Goal: Task Accomplishment & Management: Complete application form

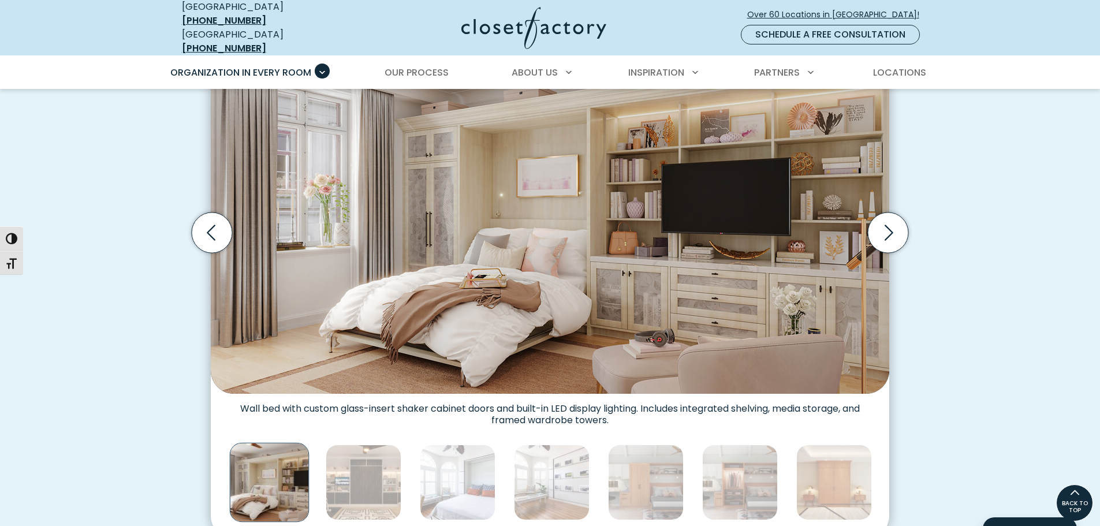
scroll to position [386, 0]
click at [363, 479] on img "Thumbnail Gallery" at bounding box center [364, 483] width 76 height 76
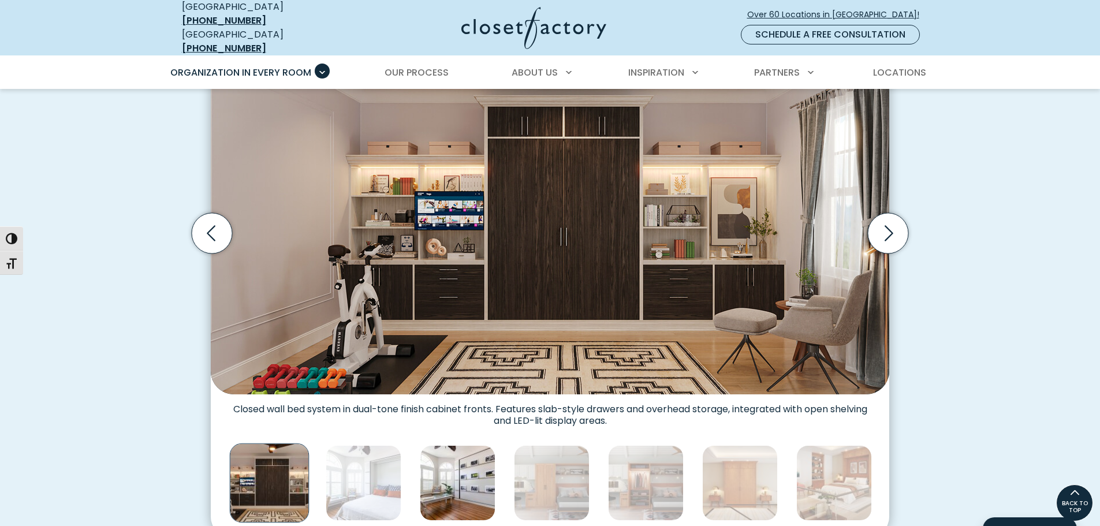
click at [457, 476] on img "Thumbnail Gallery" at bounding box center [458, 483] width 76 height 76
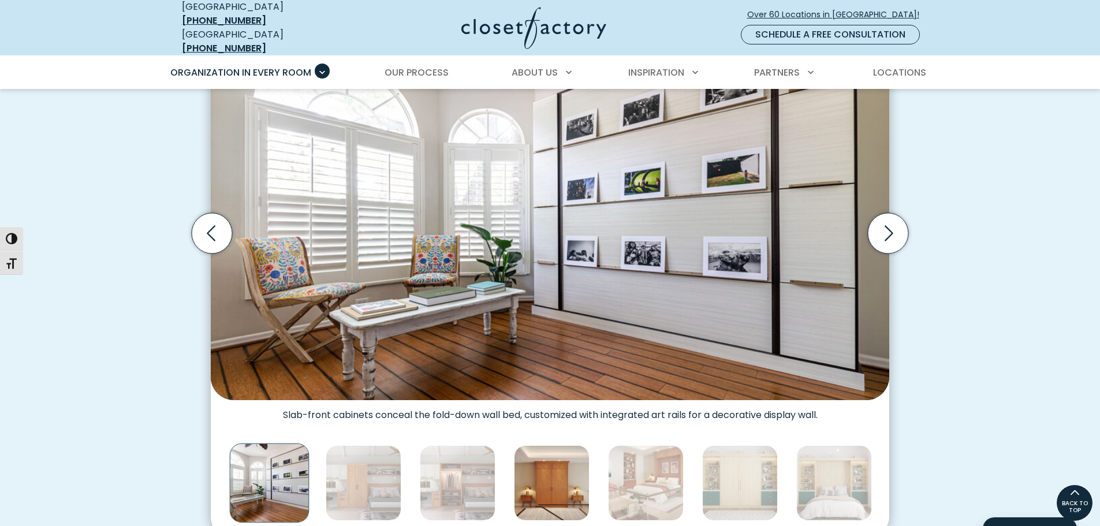
click at [547, 475] on img "Thumbnail Gallery" at bounding box center [552, 483] width 76 height 76
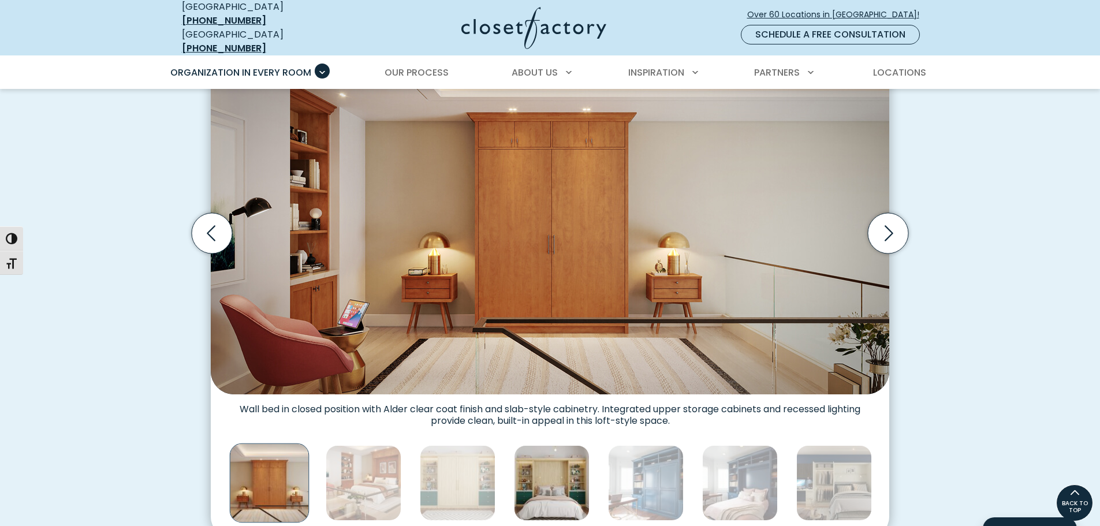
click at [539, 476] on img "Thumbnail Gallery" at bounding box center [552, 483] width 76 height 76
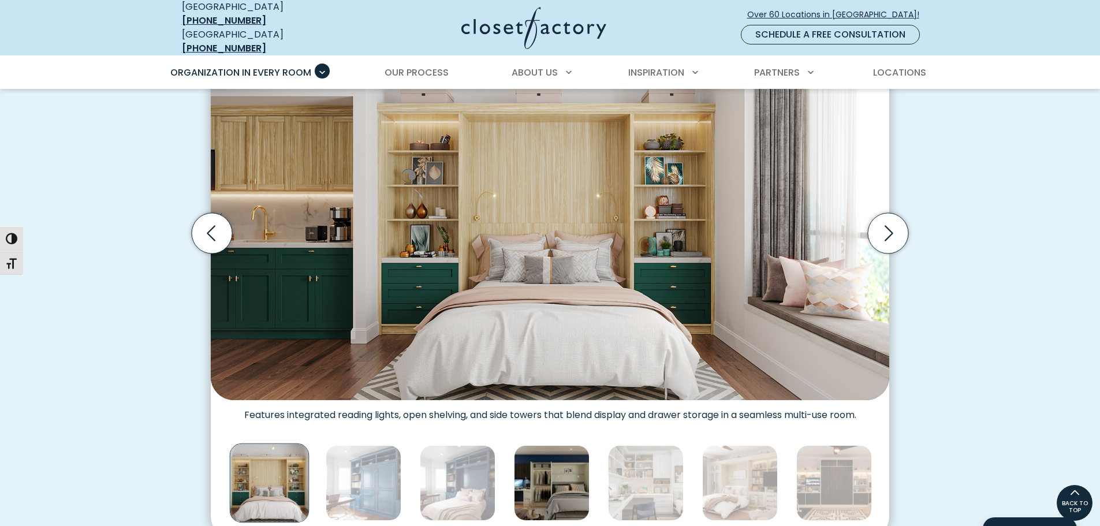
click at [548, 481] on img "Thumbnail Gallery" at bounding box center [552, 483] width 76 height 76
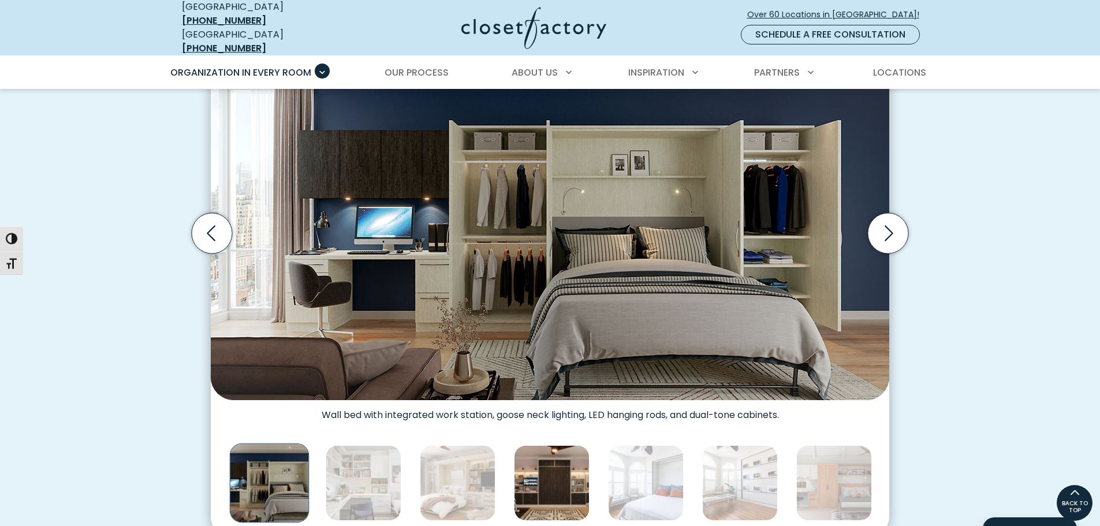
click at [579, 481] on img "Thumbnail Gallery" at bounding box center [552, 483] width 76 height 76
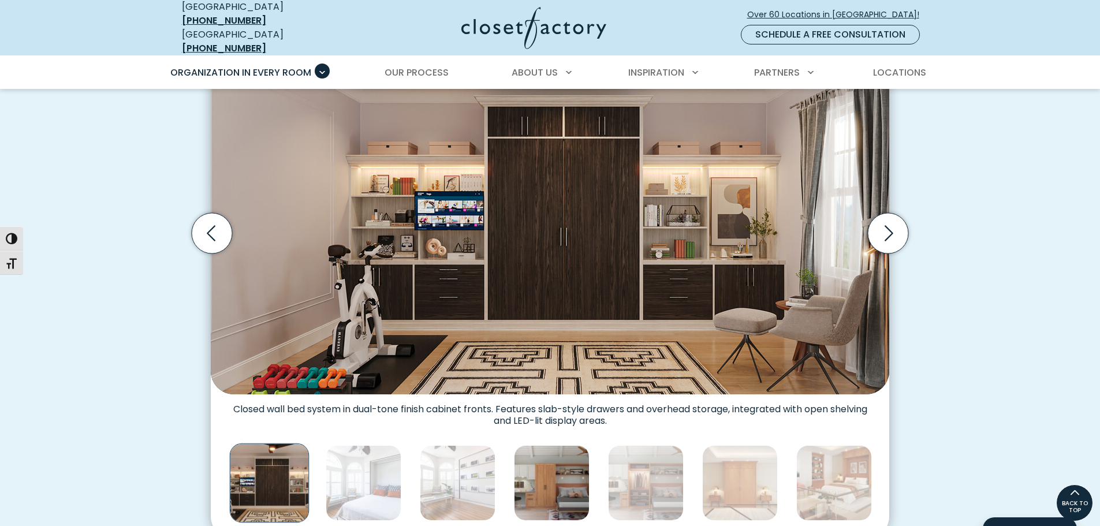
click at [572, 479] on img "Thumbnail Gallery" at bounding box center [552, 483] width 76 height 76
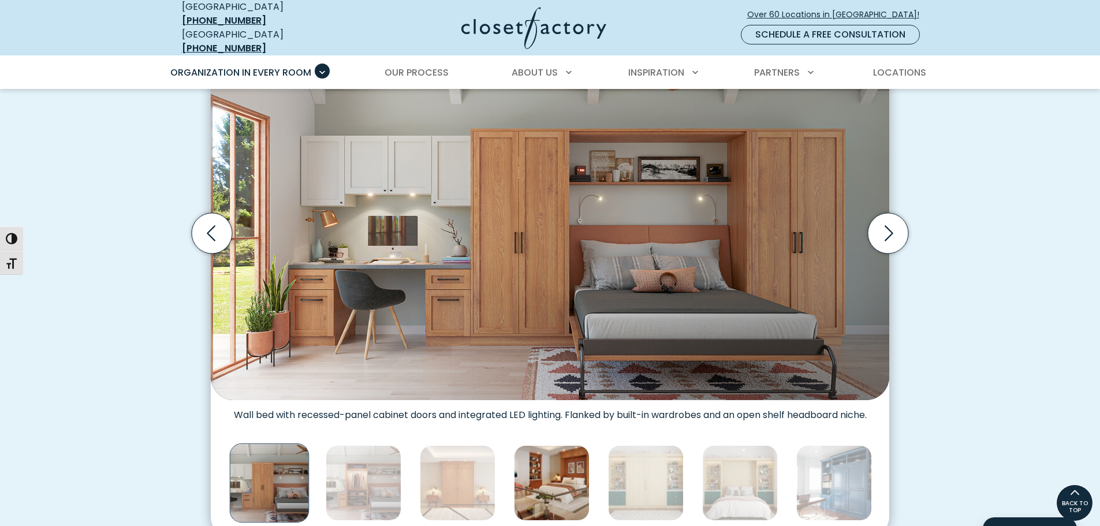
click at [577, 489] on img "Thumbnail Gallery" at bounding box center [552, 483] width 76 height 76
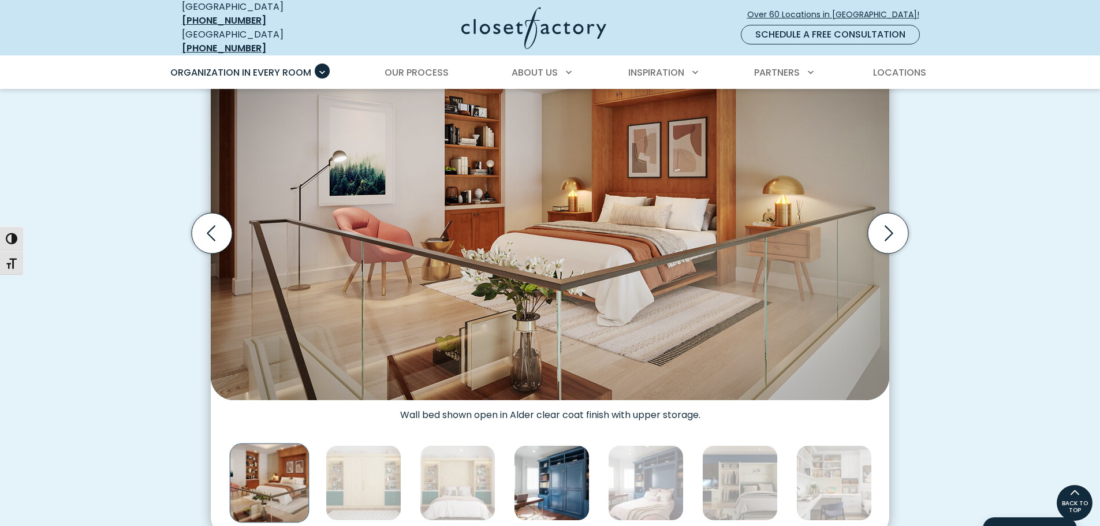
click at [579, 490] on img "Thumbnail Gallery" at bounding box center [552, 483] width 76 height 76
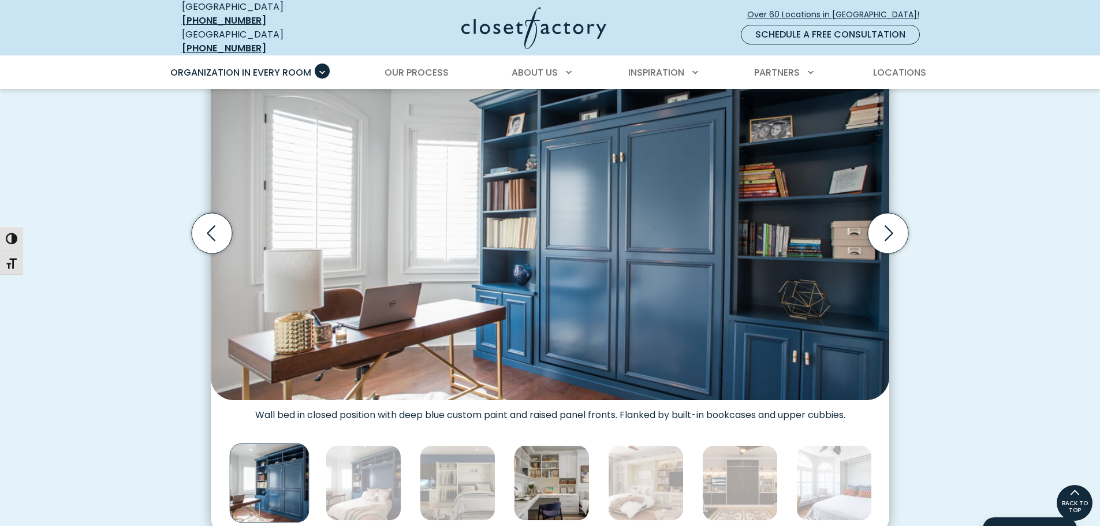
click at [572, 486] on img "Thumbnail Gallery" at bounding box center [552, 483] width 76 height 76
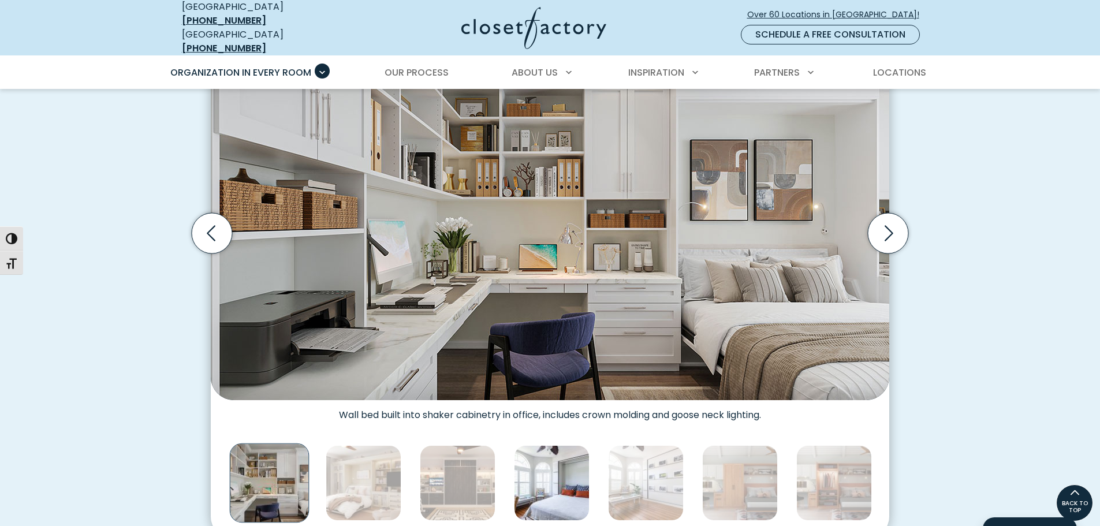
click at [572, 488] on img "Thumbnail Gallery" at bounding box center [552, 483] width 76 height 76
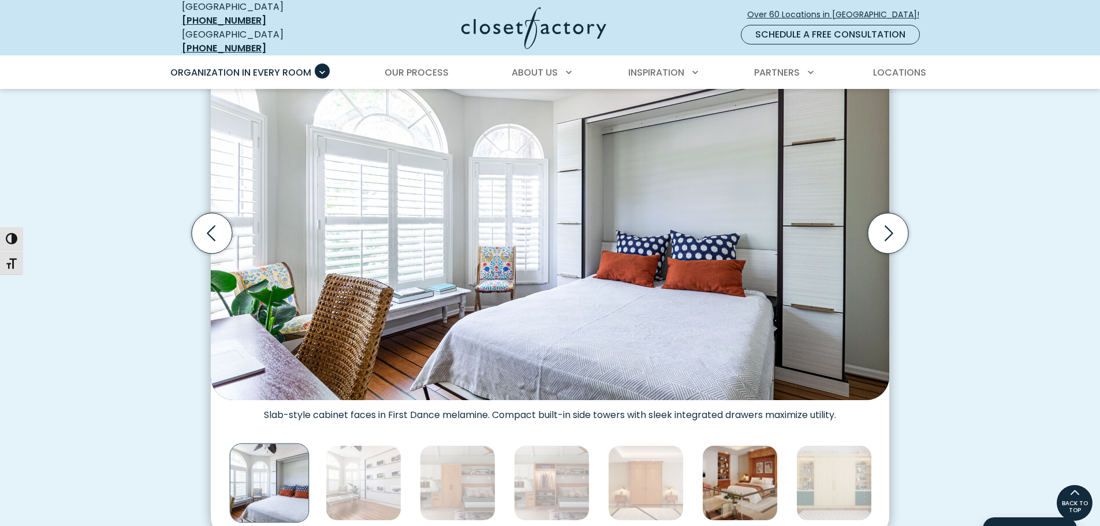
click at [718, 490] on img "Thumbnail Gallery" at bounding box center [740, 483] width 76 height 76
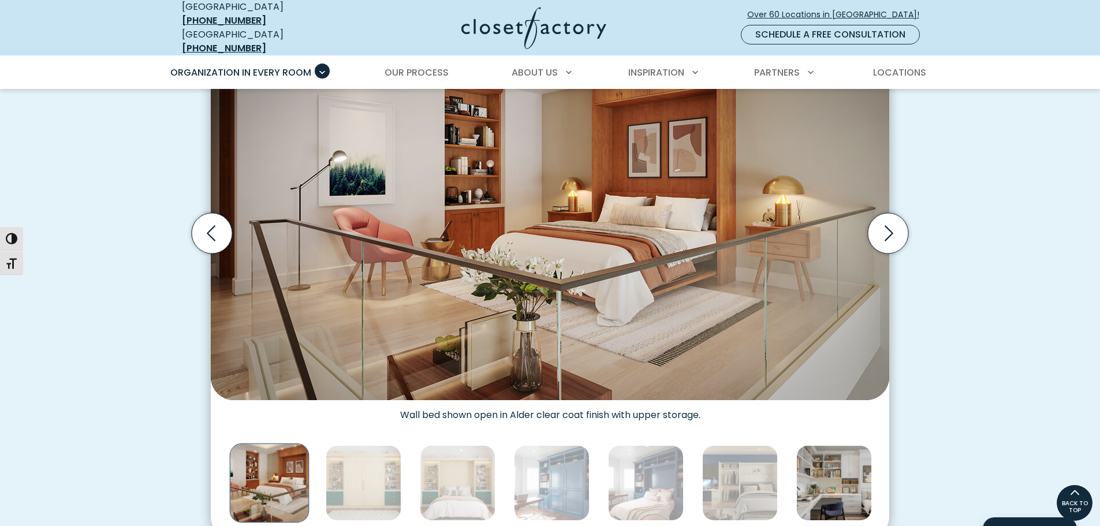
click at [817, 485] on img "Thumbnail Gallery" at bounding box center [834, 483] width 76 height 76
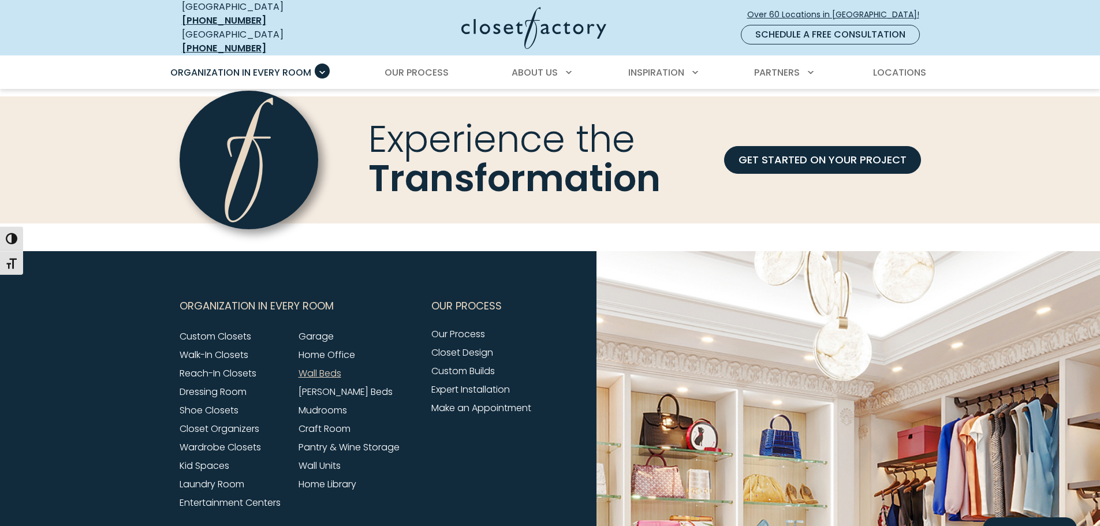
scroll to position [3585, 0]
click at [340, 386] on link "[PERSON_NAME] Beds" at bounding box center [346, 391] width 94 height 13
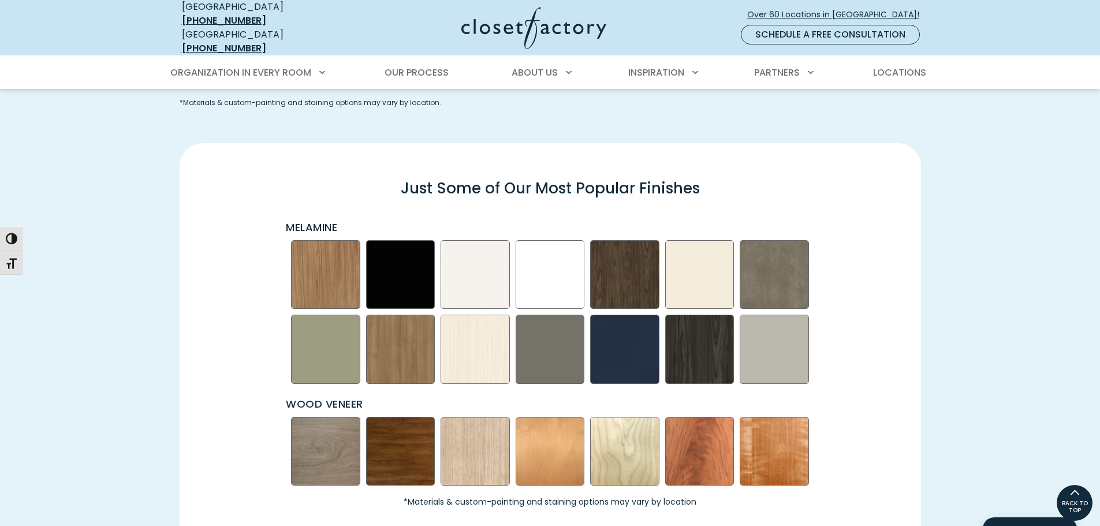
scroll to position [1548, 0]
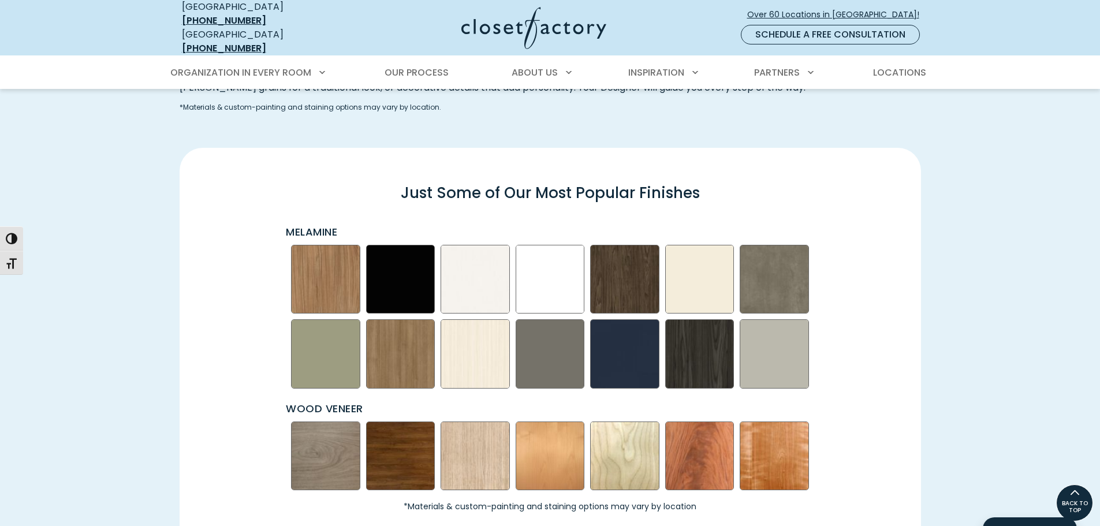
click at [465, 441] on img "Swatch Grid" at bounding box center [475, 456] width 69 height 69
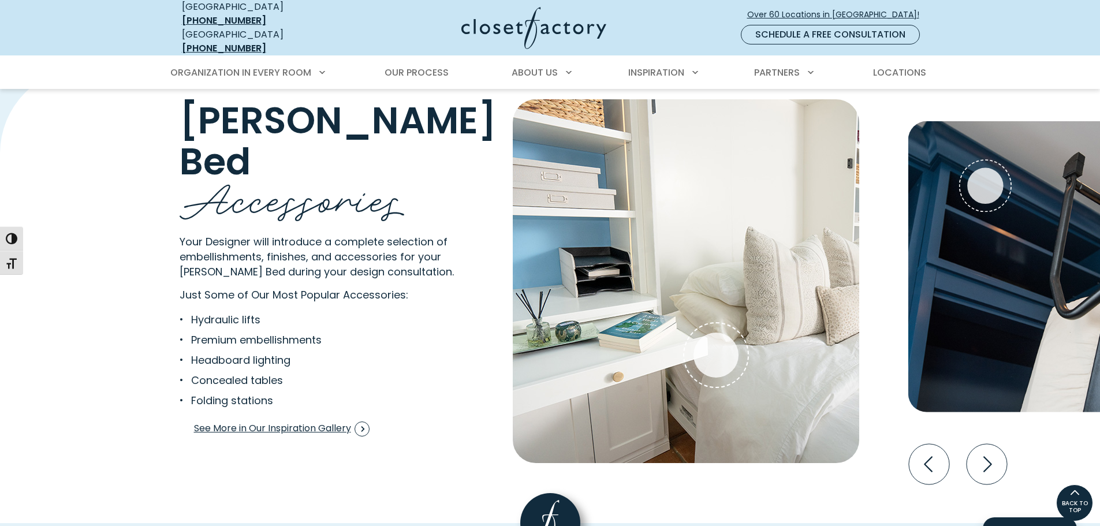
scroll to position [2092, 0]
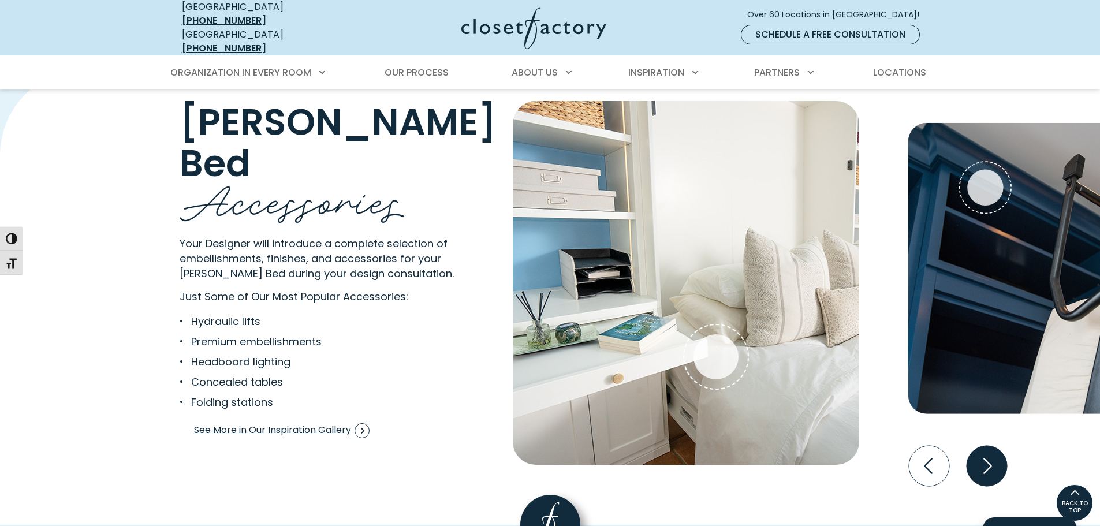
click at [987, 459] on icon "Next slide" at bounding box center [988, 467] width 9 height 16
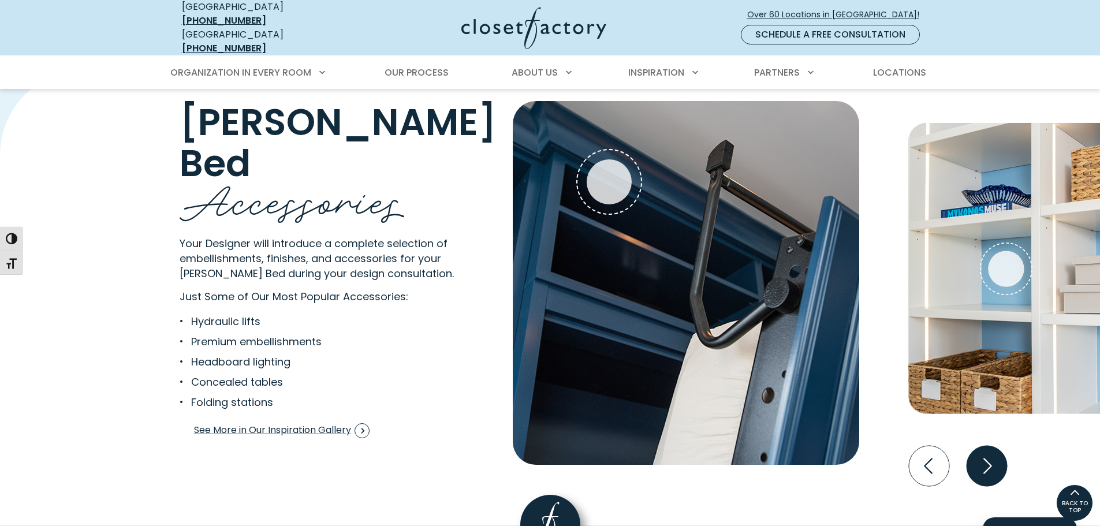
click at [987, 452] on icon "Next slide" at bounding box center [986, 466] width 40 height 40
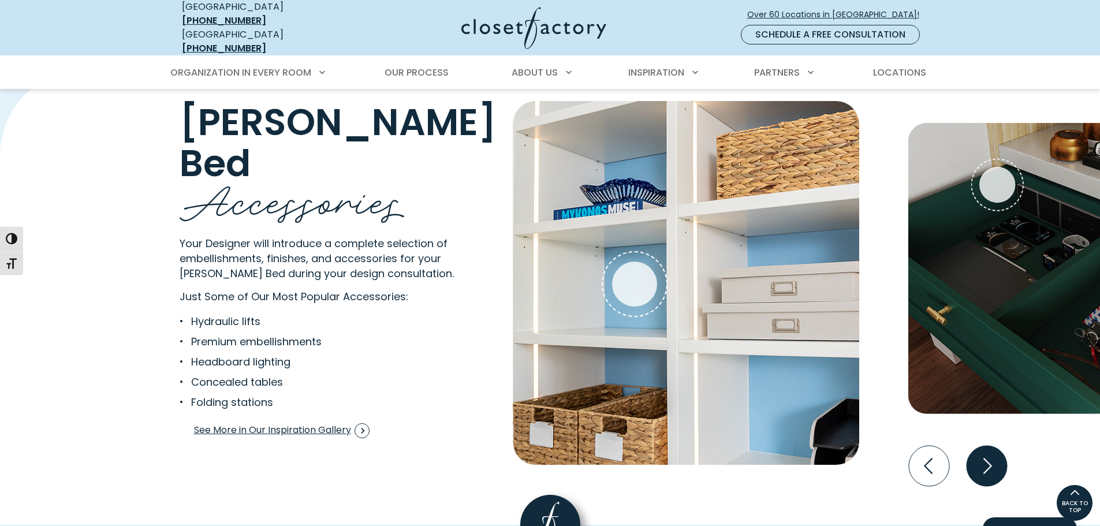
click at [987, 452] on icon "Next slide" at bounding box center [986, 466] width 40 height 40
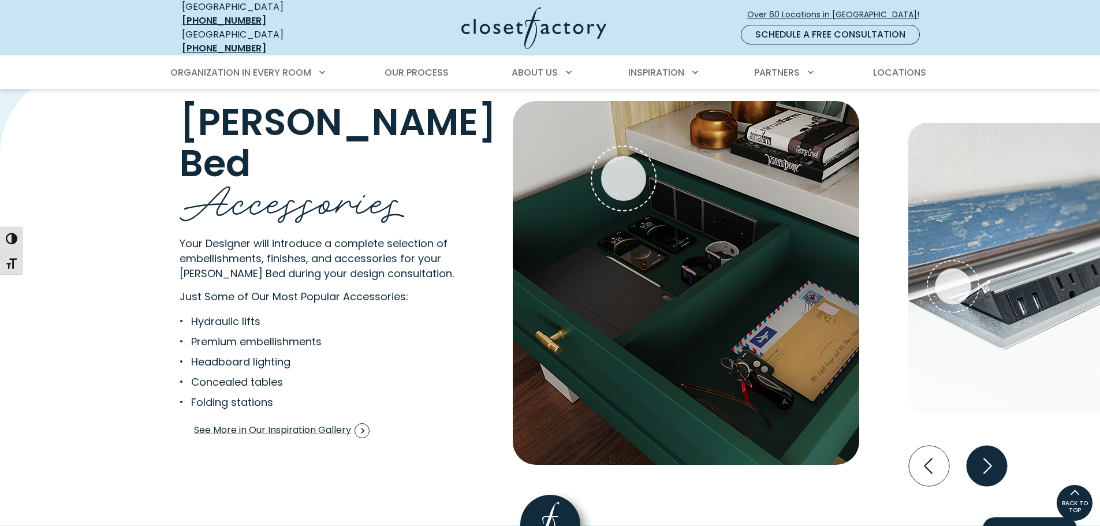
click at [987, 452] on icon "Next slide" at bounding box center [986, 466] width 40 height 40
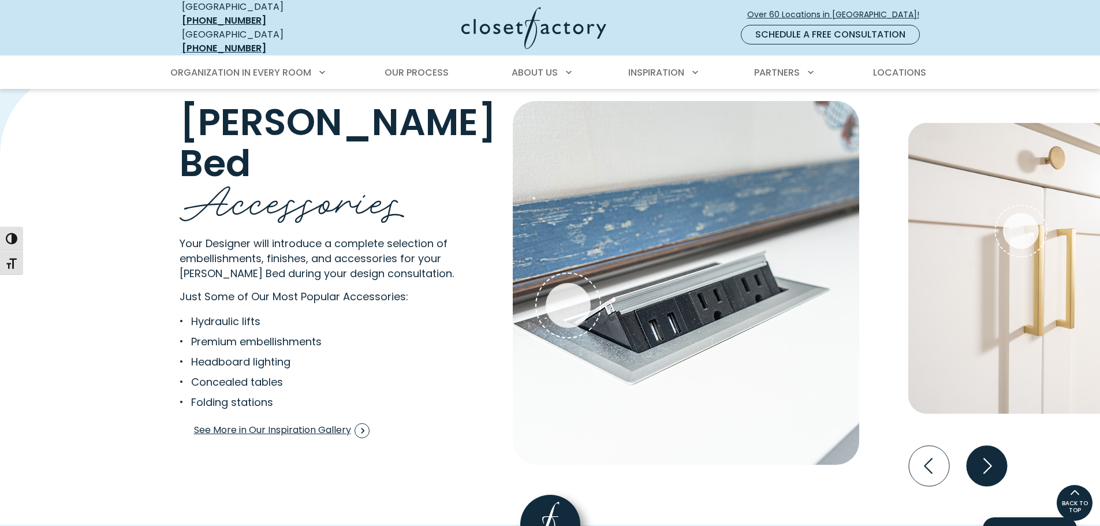
click at [987, 452] on icon "Next slide" at bounding box center [986, 466] width 40 height 40
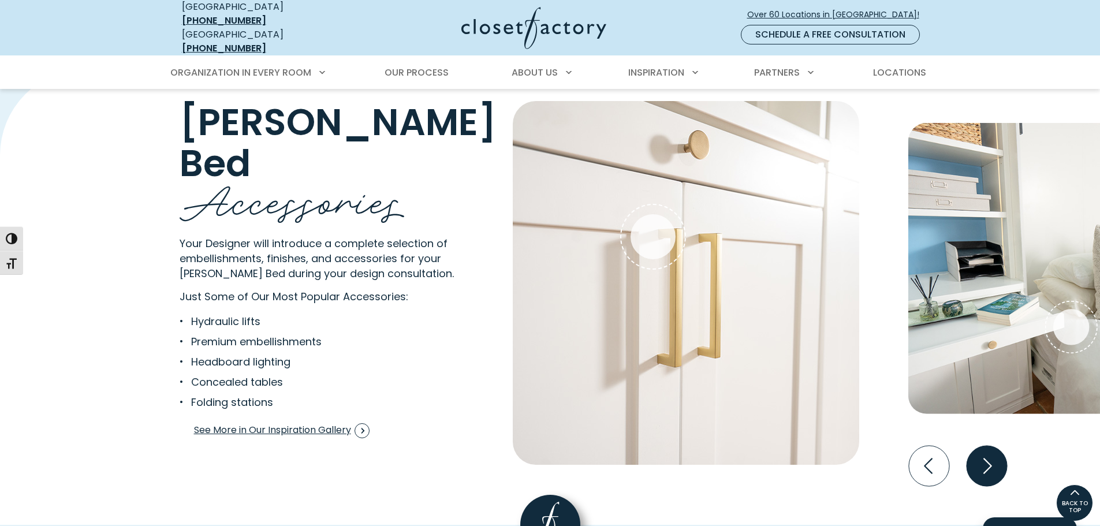
click at [987, 452] on icon "Next slide" at bounding box center [986, 466] width 40 height 40
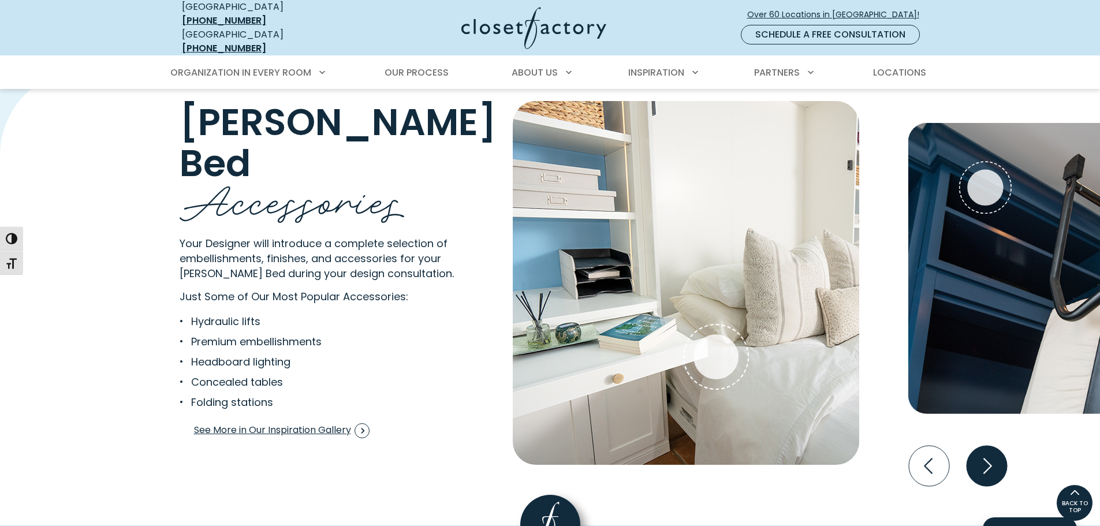
click at [987, 452] on icon "Next slide" at bounding box center [986, 466] width 40 height 40
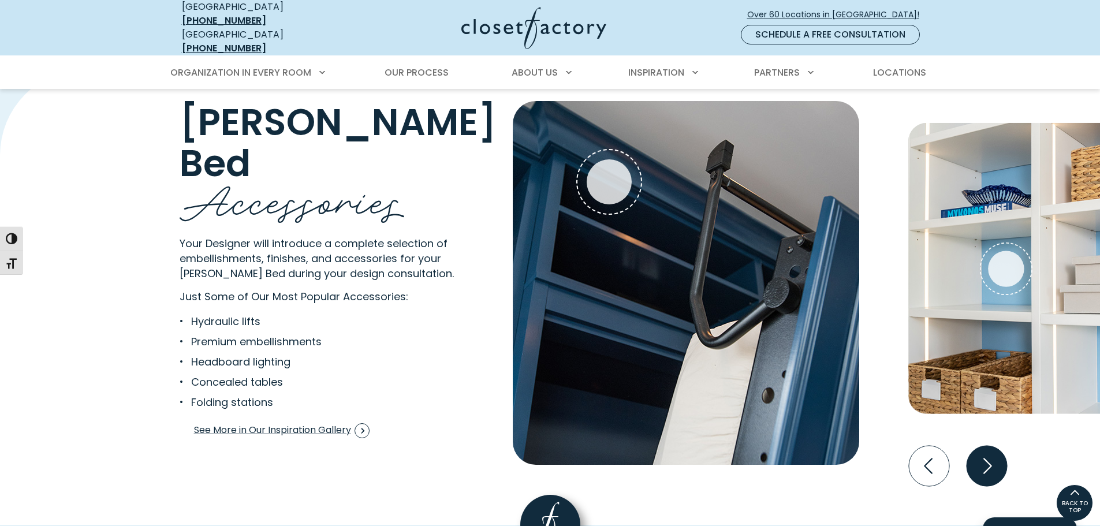
click at [987, 452] on icon "Next slide" at bounding box center [986, 466] width 40 height 40
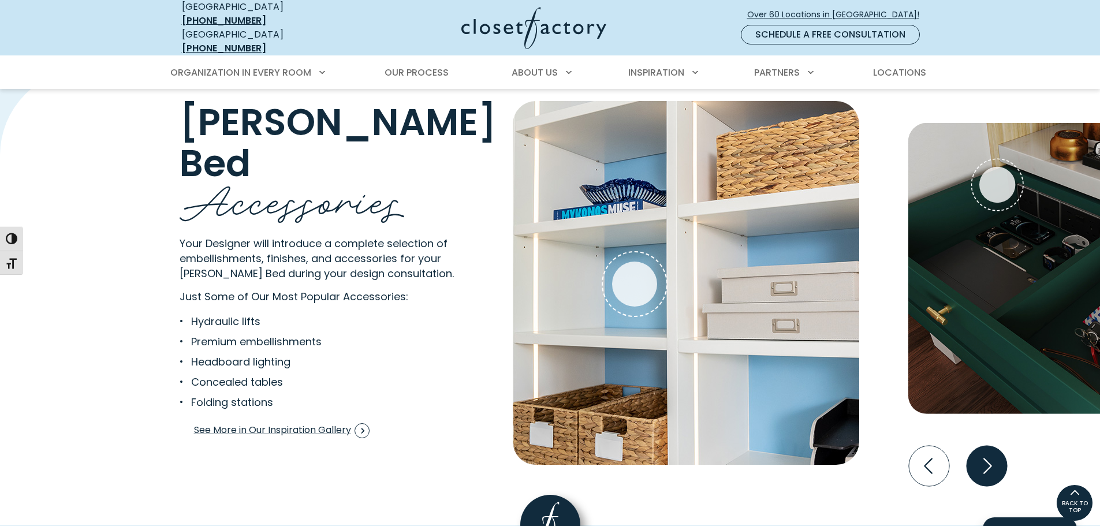
click at [987, 452] on icon "Next slide" at bounding box center [986, 466] width 40 height 40
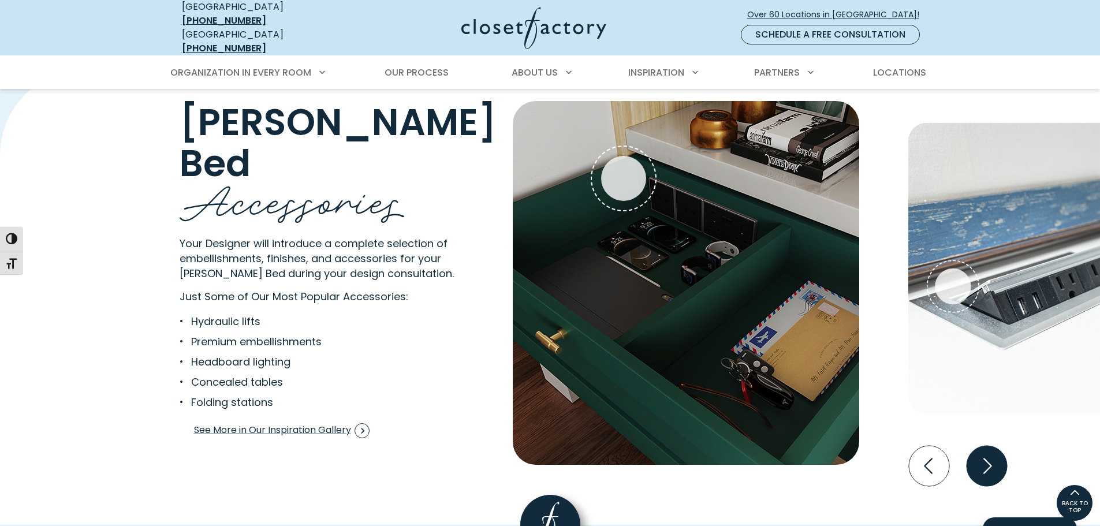
click at [987, 452] on icon "Next slide" at bounding box center [986, 466] width 40 height 40
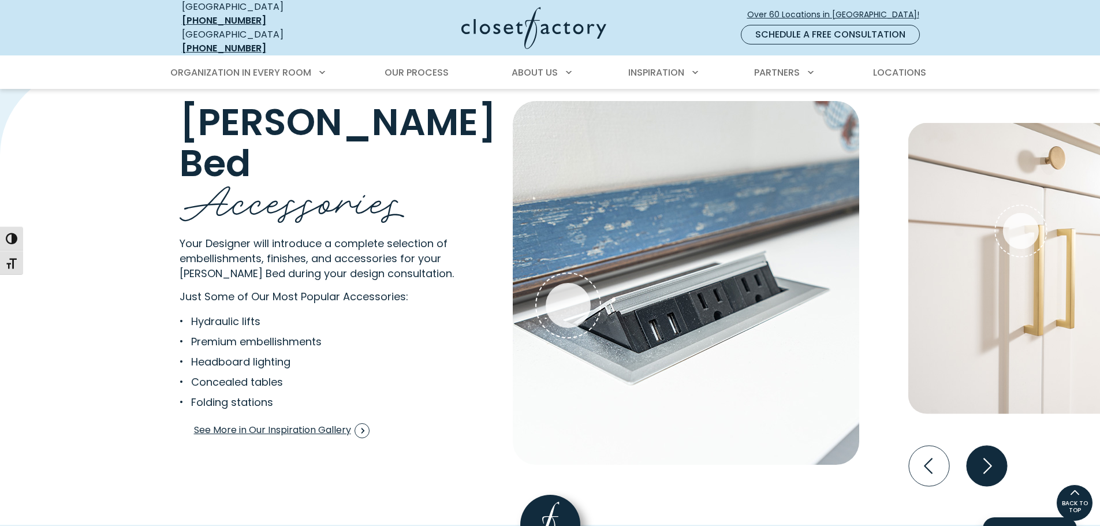
click at [987, 452] on icon "Next slide" at bounding box center [986, 466] width 40 height 40
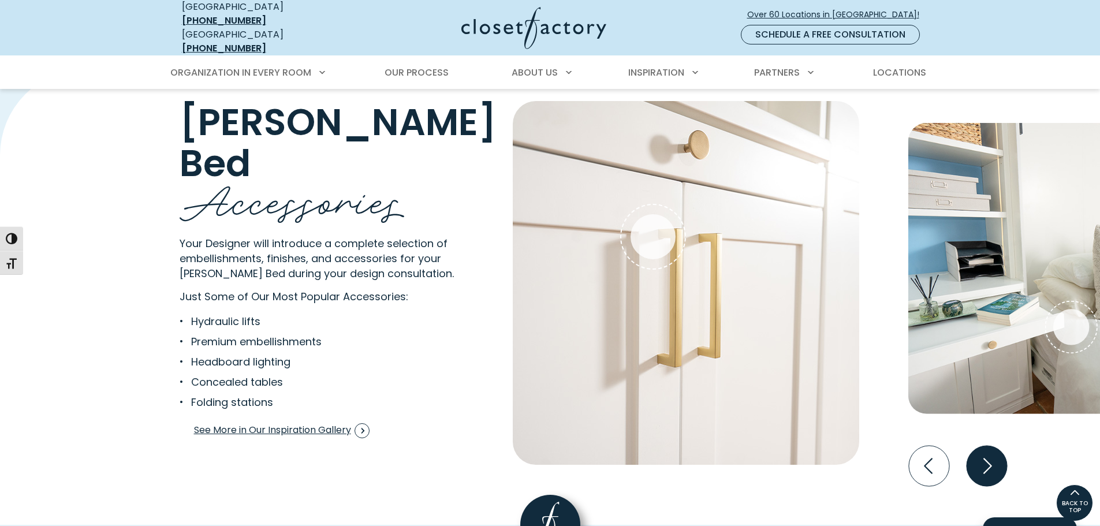
click at [987, 452] on icon "Next slide" at bounding box center [986, 466] width 40 height 40
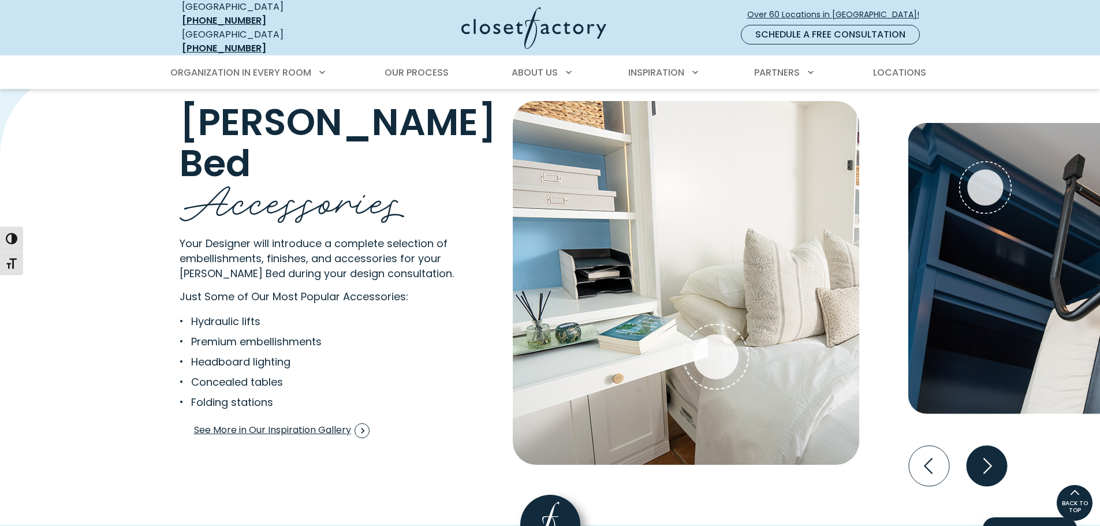
click at [987, 452] on icon "Next slide" at bounding box center [986, 466] width 40 height 40
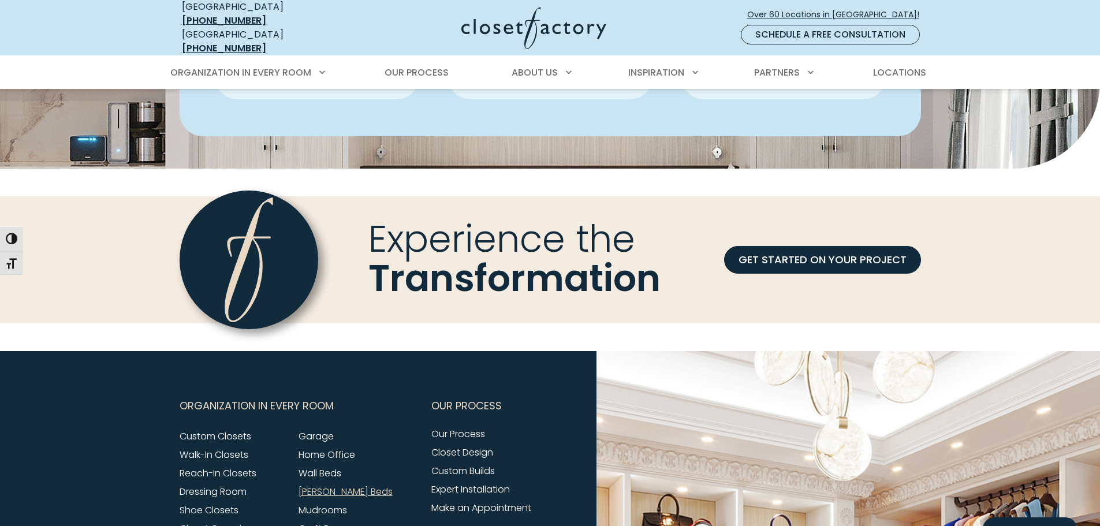
scroll to position [3446, 0]
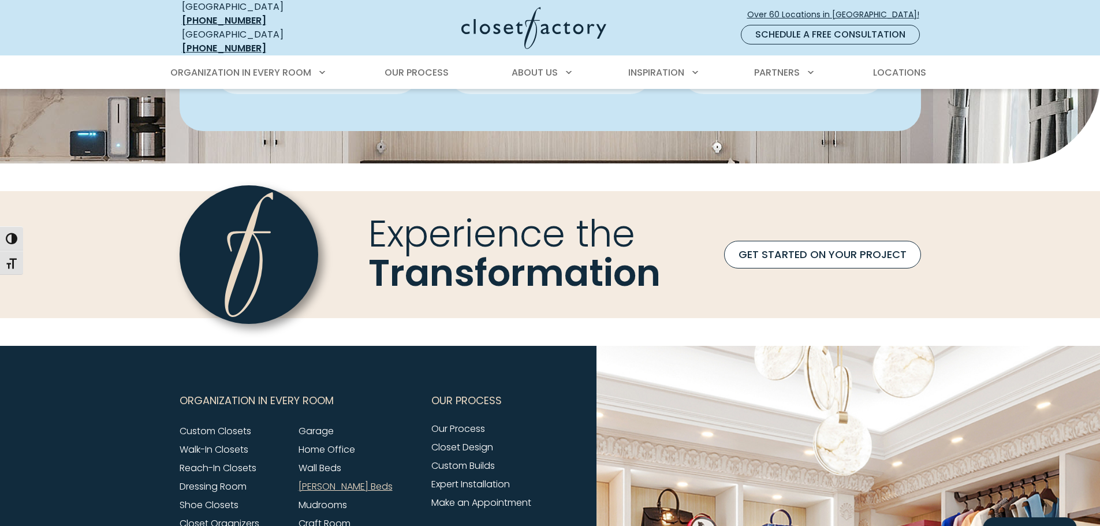
click at [809, 251] on link "GET STARTED ON YOUR PROJECT" at bounding box center [822, 255] width 197 height 28
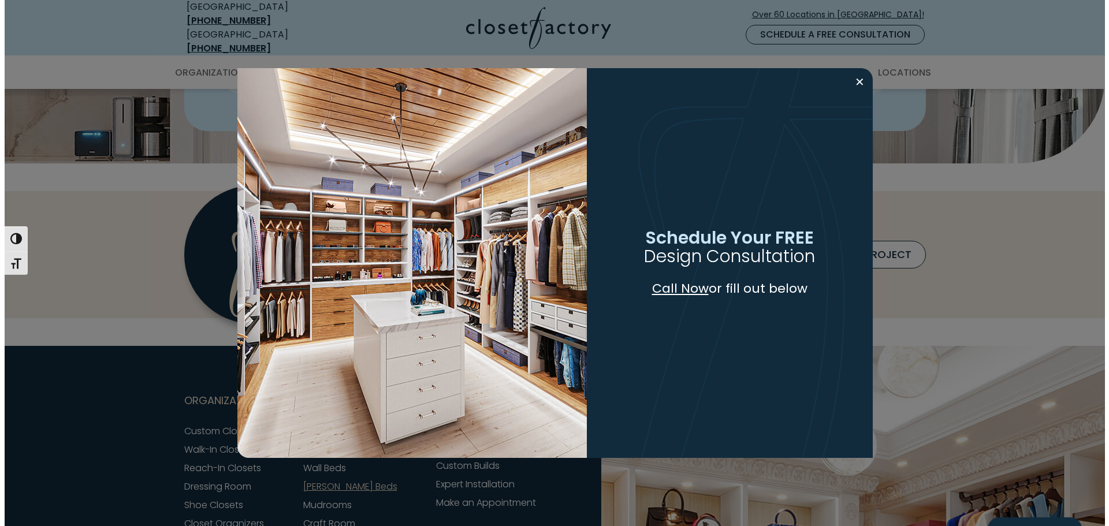
scroll to position [3447, 0]
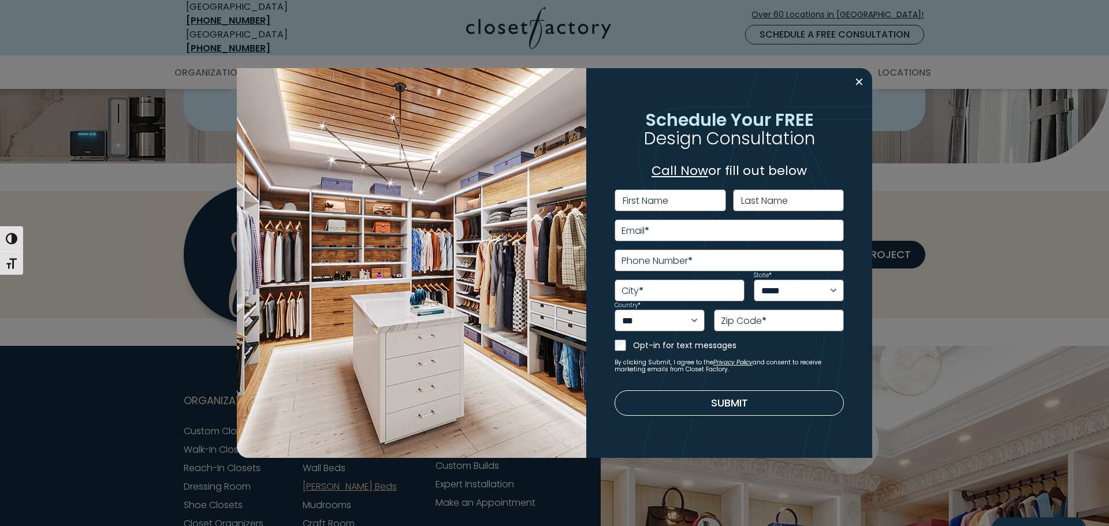
click at [668, 203] on label "First Name" at bounding box center [646, 200] width 46 height 9
click at [669, 203] on input "First Name" at bounding box center [670, 200] width 111 height 22
type input "****"
type input "*****"
type input "**********"
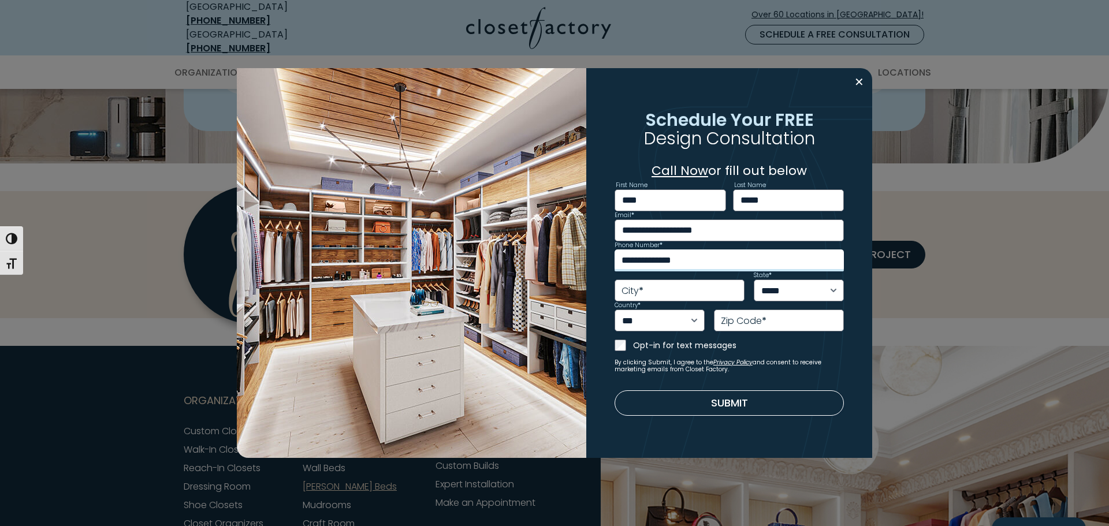
type input "**********"
click at [679, 286] on input "City *" at bounding box center [680, 291] width 130 height 22
type input "*******"
click at [833, 289] on select "***** ** ** ** ** ** ** ** ** ** ** ** ** ** ** ** ** ** ** ** ** ** ** ** ** *…" at bounding box center [799, 291] width 90 height 22
select select "**"
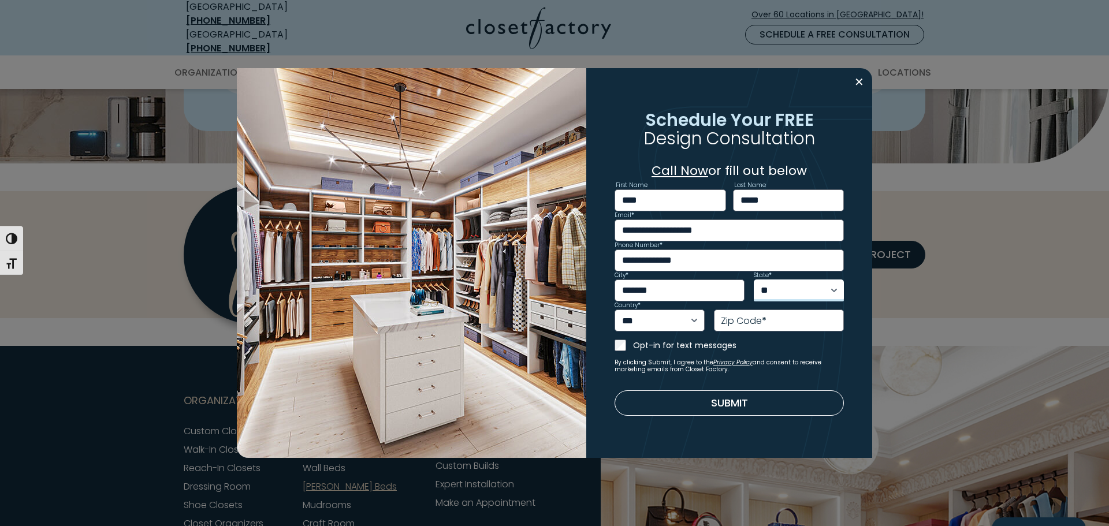
click at [754, 280] on select "***** ** ** ** ** ** ** ** ** ** ** ** ** ** ** ** ** ** ** ** ** ** ** ** ** *…" at bounding box center [799, 291] width 90 height 22
click at [766, 318] on span "*" at bounding box center [764, 320] width 5 height 13
click at [766, 318] on input "Zip Code *" at bounding box center [779, 321] width 130 height 22
type input "*****"
click at [682, 171] on link "Call Now" at bounding box center [679, 171] width 57 height 18
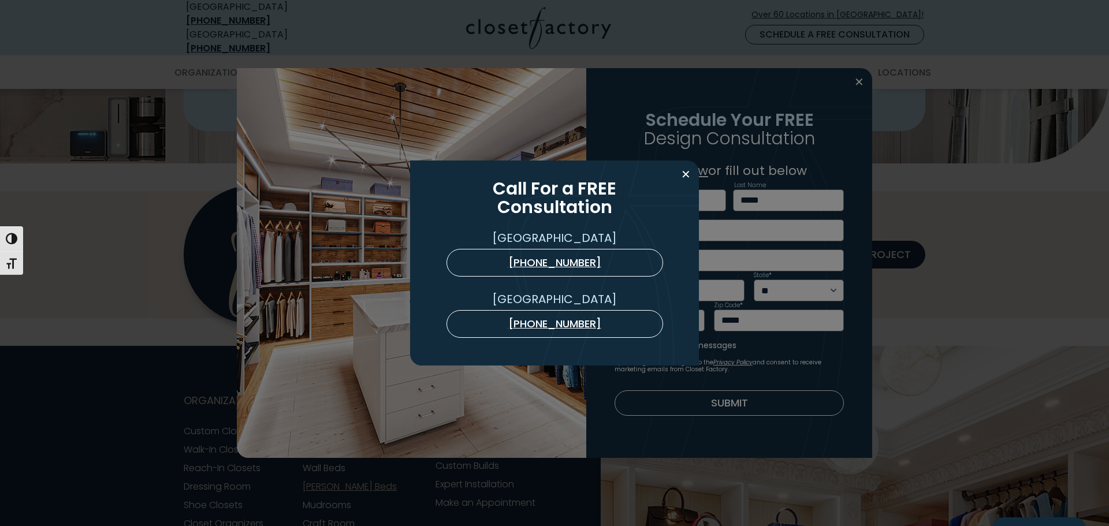
click at [195, 498] on div "Call For a FREE Consultation USA (866) 375-4250 Ontario (877) 823-8831" at bounding box center [554, 263] width 1109 height 526
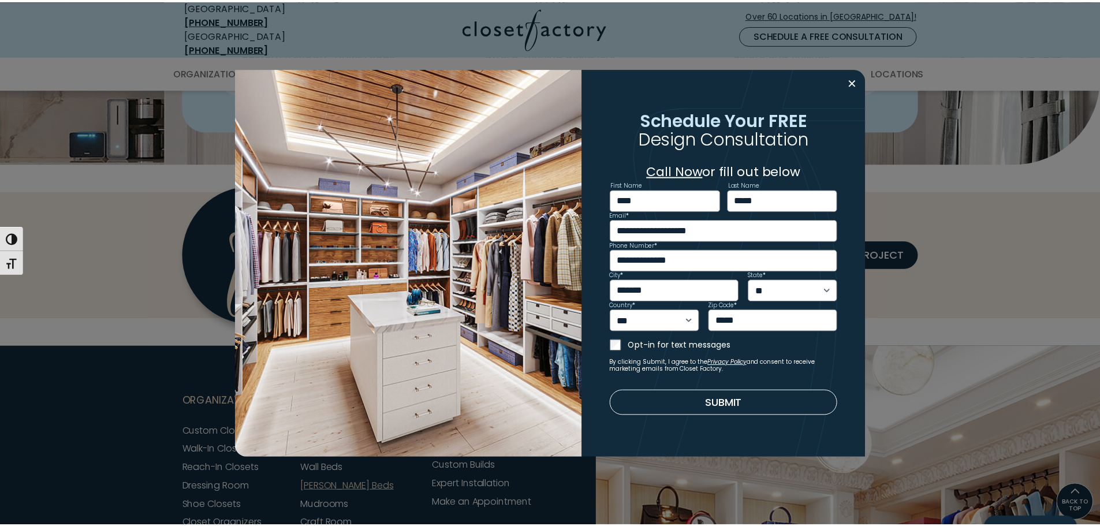
scroll to position [3446, 0]
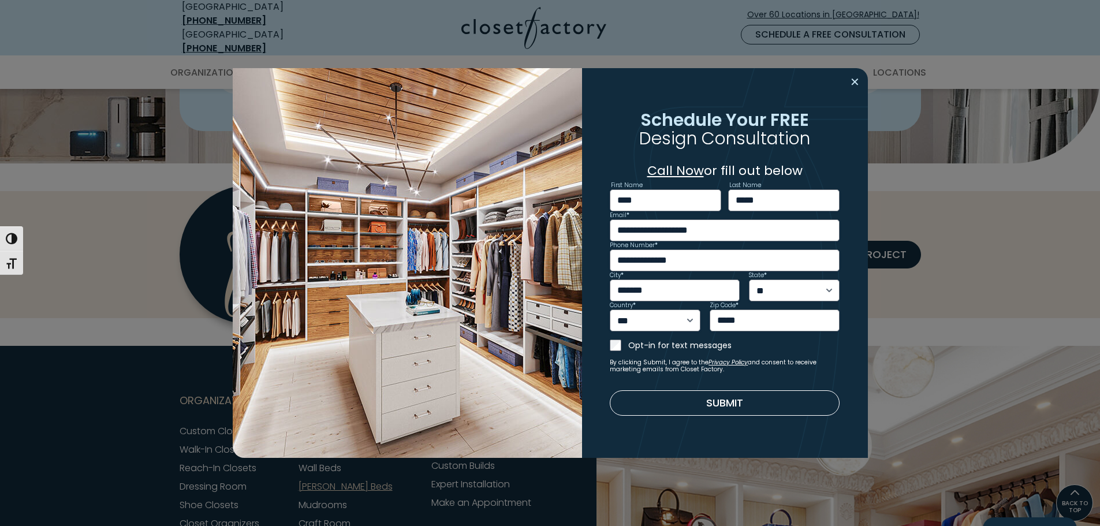
click at [856, 83] on button "Close modal" at bounding box center [855, 82] width 17 height 18
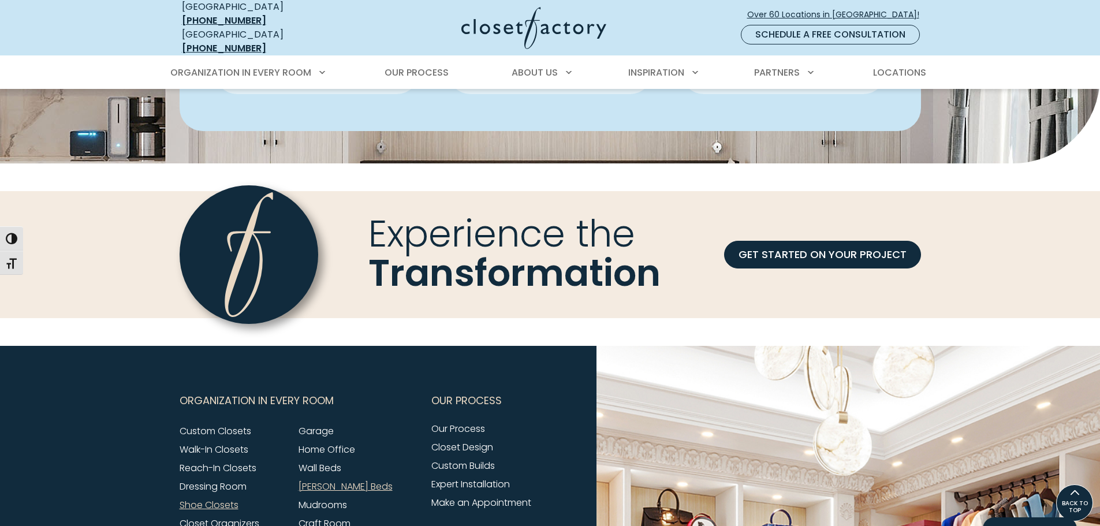
click at [214, 498] on link "Shoe Closets" at bounding box center [209, 504] width 59 height 13
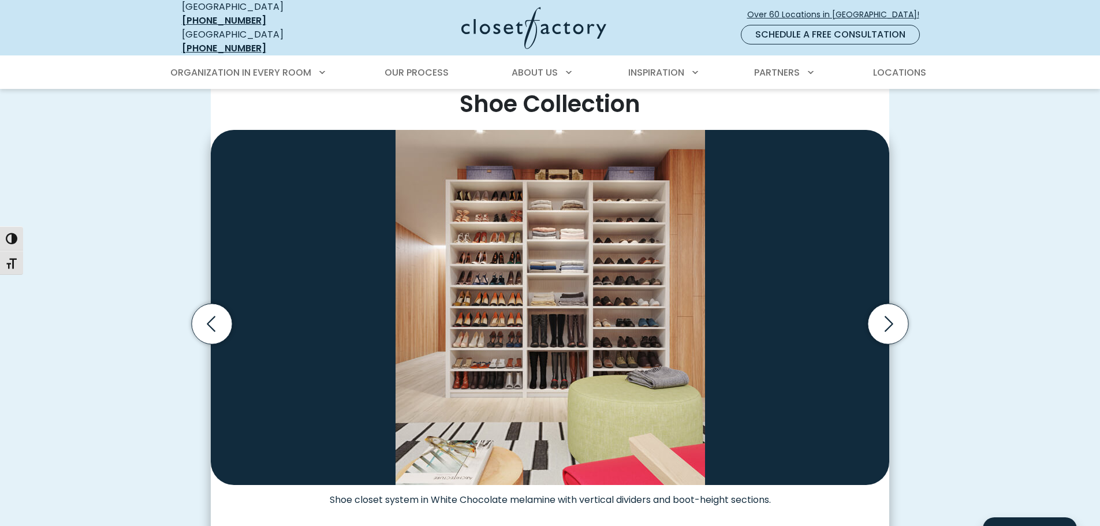
scroll to position [296, 0]
click at [896, 311] on icon "Next slide" at bounding box center [888, 323] width 40 height 40
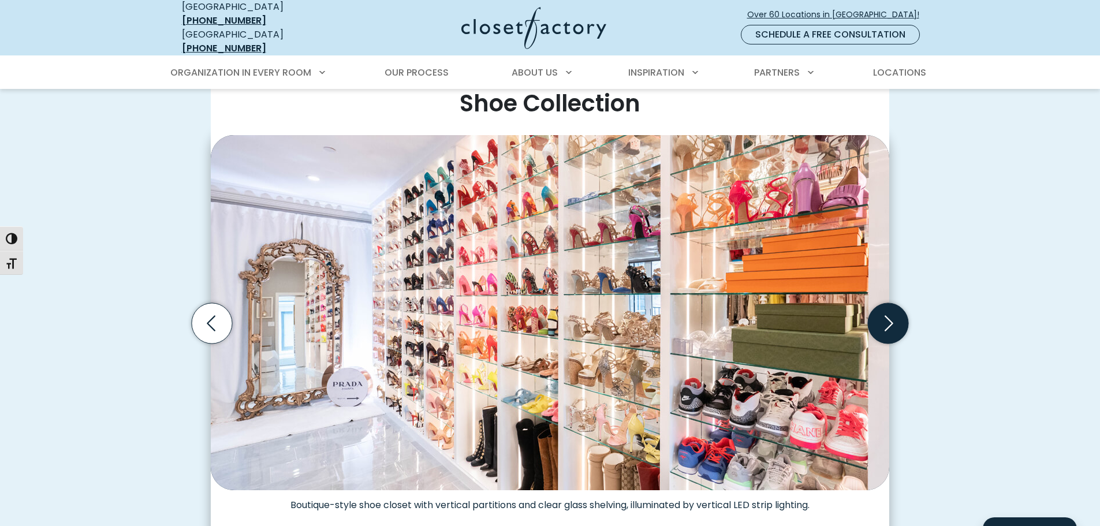
click at [893, 315] on icon "Next slide" at bounding box center [889, 323] width 9 height 16
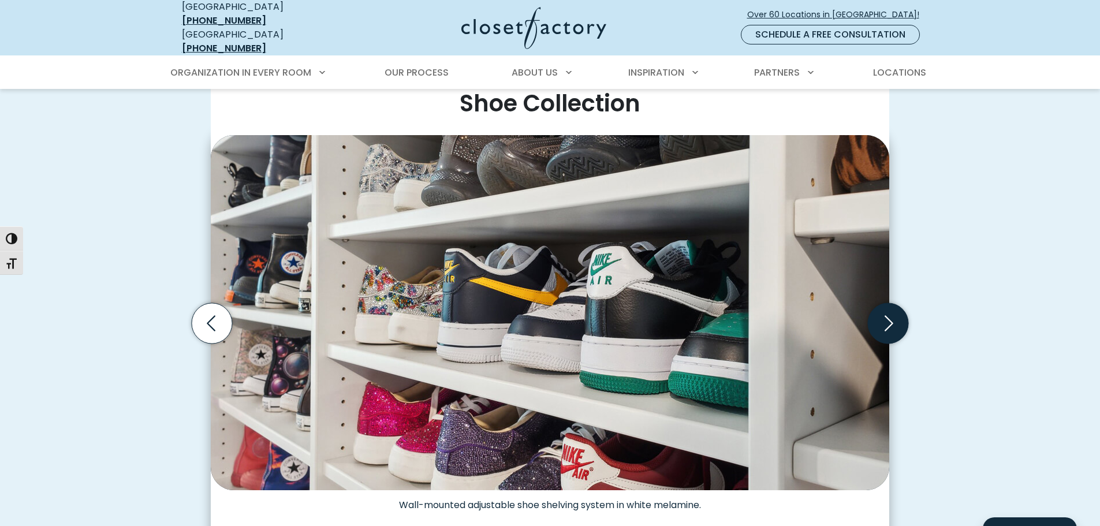
click at [893, 315] on icon "Next slide" at bounding box center [889, 323] width 9 height 16
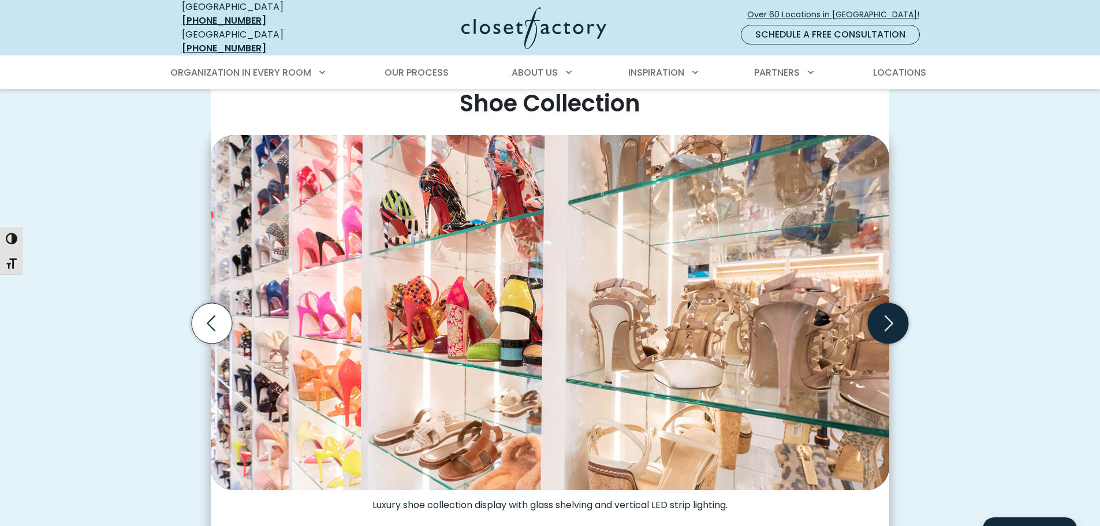
click at [893, 315] on icon "Next slide" at bounding box center [889, 323] width 9 height 16
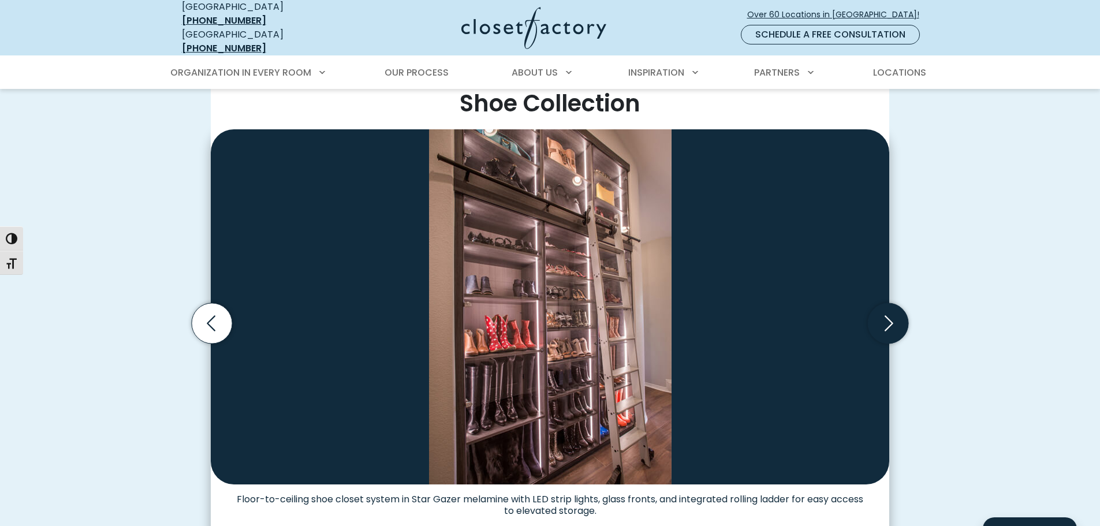
click at [893, 315] on icon "Next slide" at bounding box center [889, 323] width 9 height 16
